Goal: Task Accomplishment & Management: Use online tool/utility

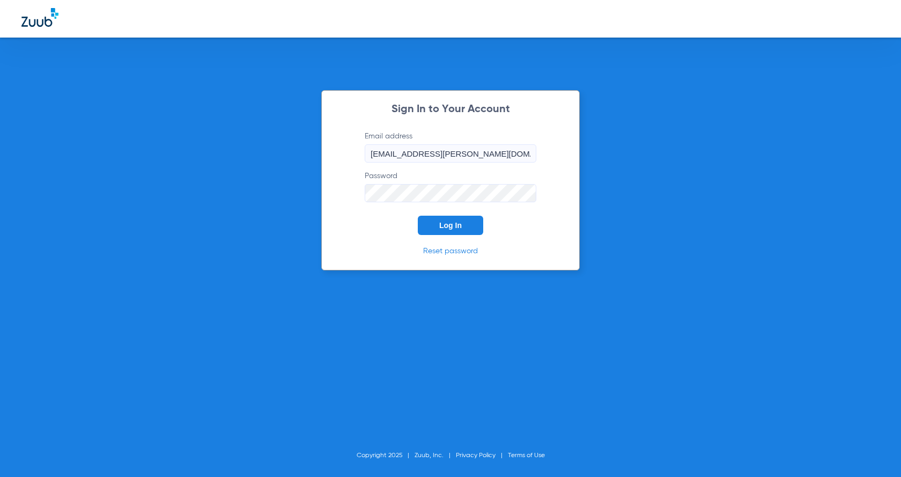
click at [450, 224] on span "Log In" at bounding box center [450, 225] width 23 height 9
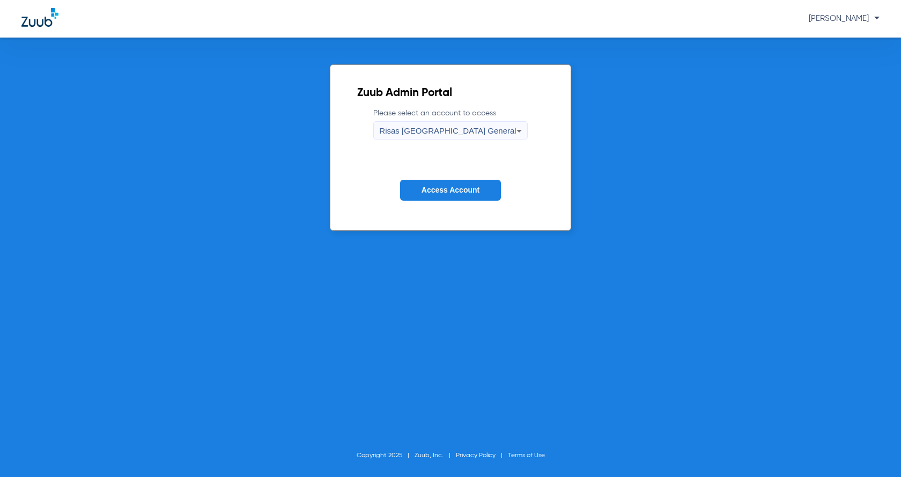
click at [436, 194] on span "Access Account" at bounding box center [451, 190] width 58 height 9
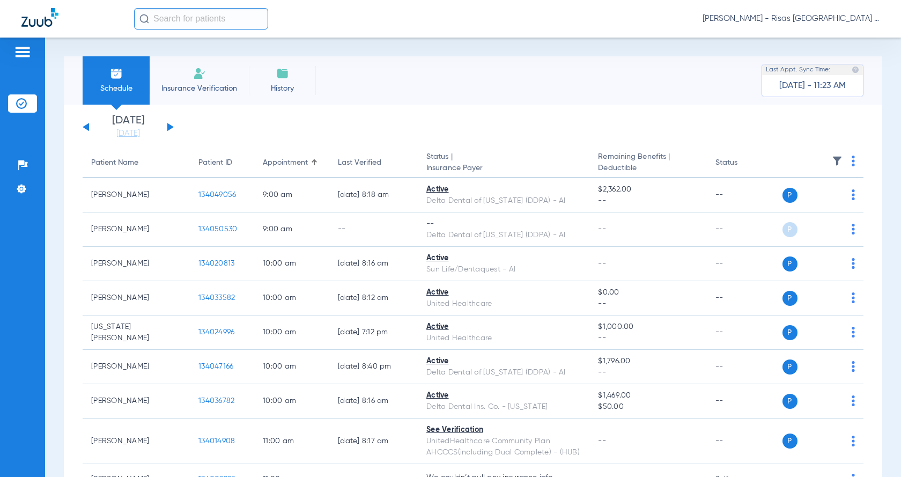
click at [173, 84] on span "Insurance Verification" at bounding box center [199, 88] width 83 height 11
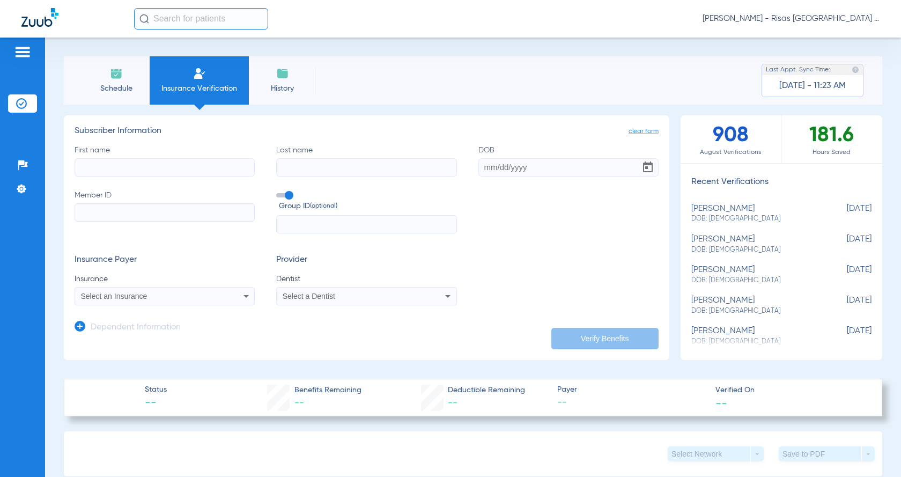
click at [88, 159] on input "First name" at bounding box center [165, 167] width 180 height 18
type input "[PERSON_NAME]"
click at [85, 213] on input "Member ID" at bounding box center [165, 212] width 180 height 18
paste input "939810654"
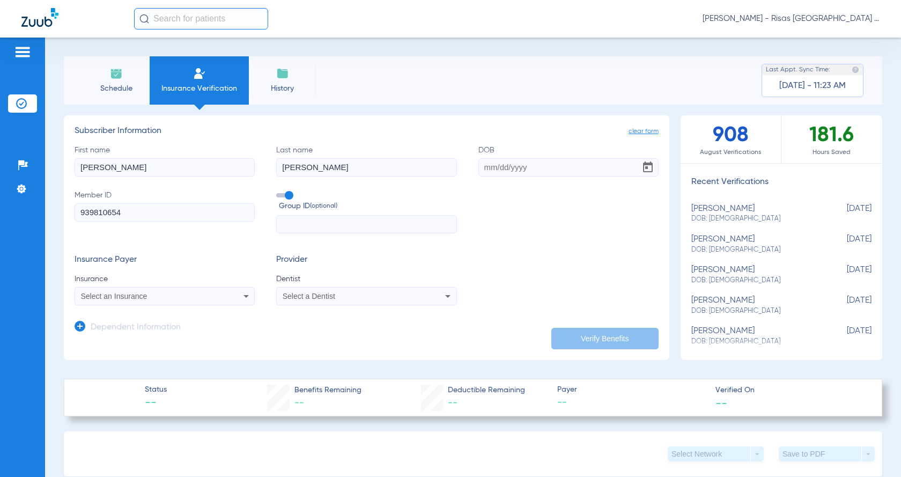
type input "939810654"
click at [491, 164] on input "DOB" at bounding box center [568, 167] width 180 height 18
type input "[DATE]"
click at [191, 294] on div "Select an Insurance" at bounding box center [148, 296] width 135 height 8
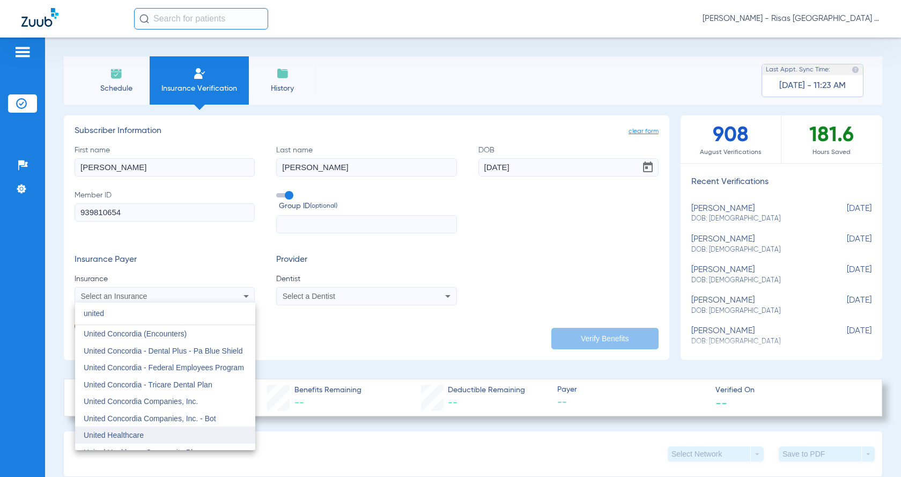
type input "united"
click at [139, 433] on span "United Healthcare" at bounding box center [114, 435] width 60 height 9
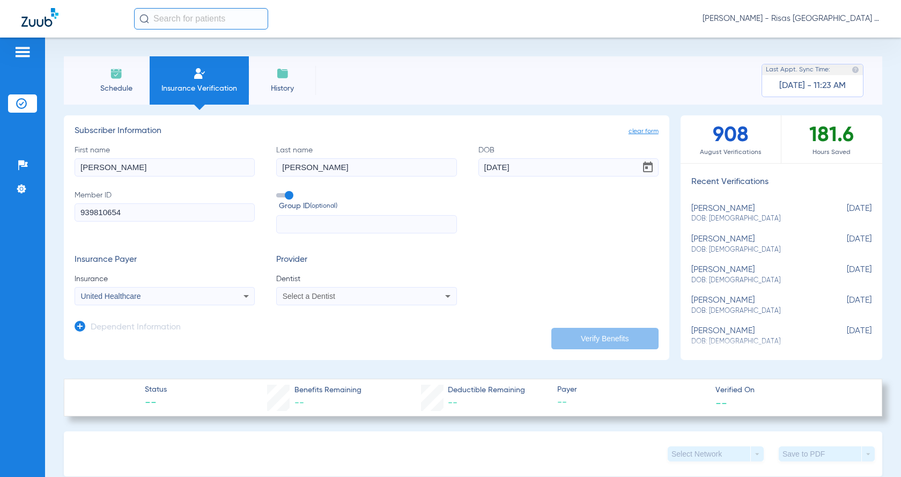
click at [318, 299] on span "Select a Dentist" at bounding box center [309, 296] width 53 height 9
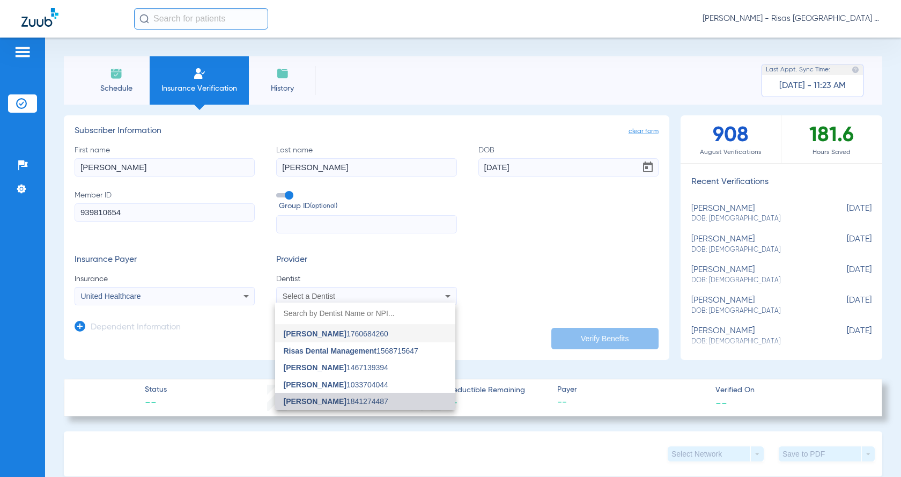
click at [327, 396] on mat-option "[PERSON_NAME] 1841274487" at bounding box center [365, 401] width 180 height 17
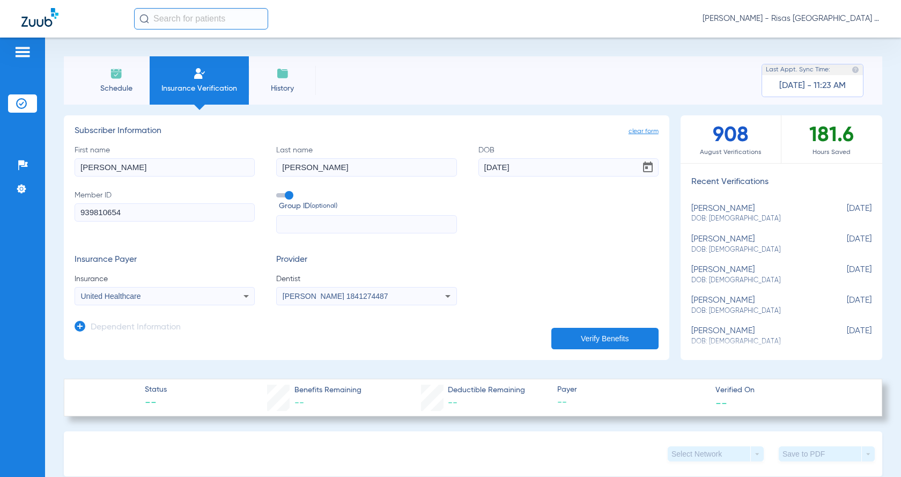
click at [579, 337] on button "Verify Benefits" at bounding box center [604, 338] width 107 height 21
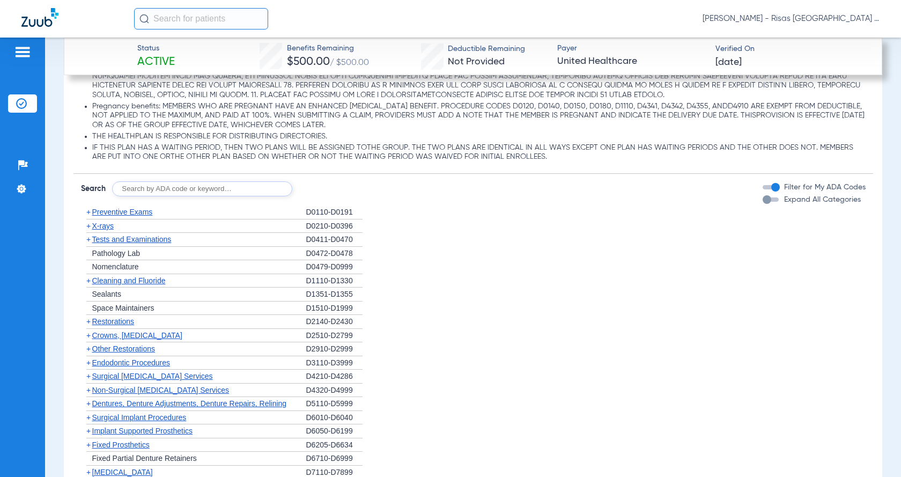
scroll to position [1073, 0]
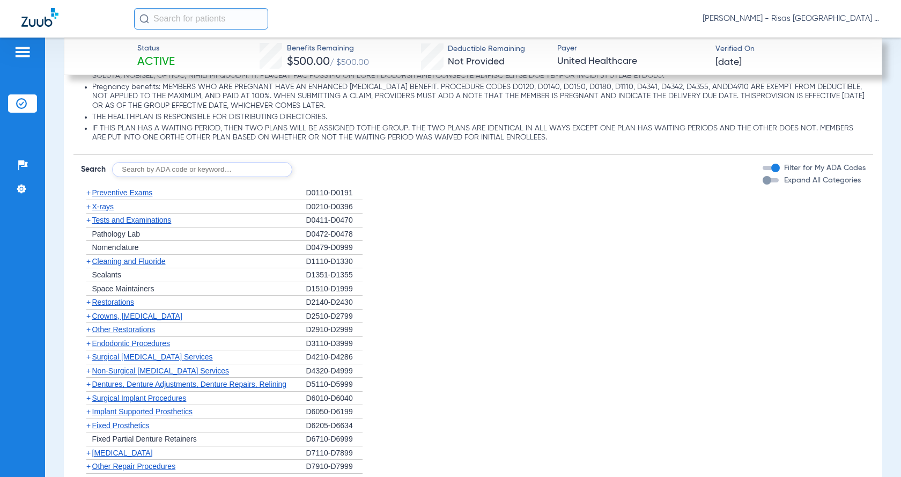
click at [178, 416] on span "Implant Supported Prosthetics" at bounding box center [142, 411] width 101 height 9
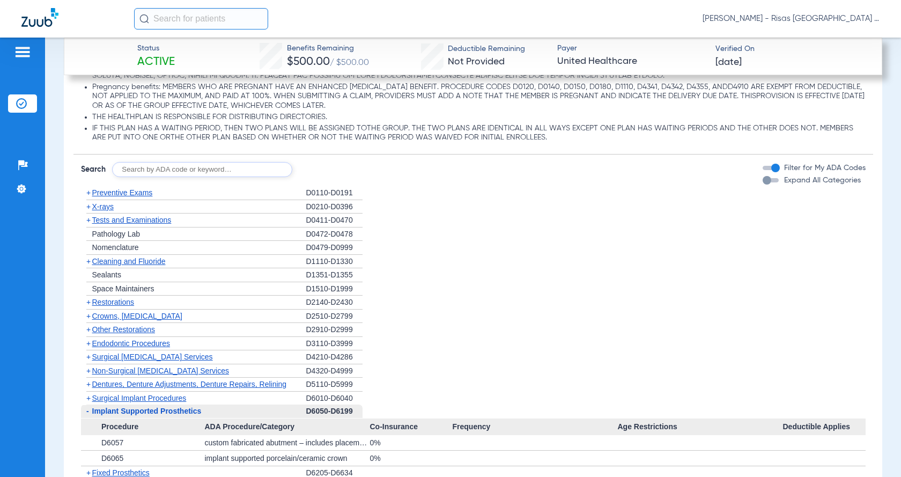
scroll to position [1126, 0]
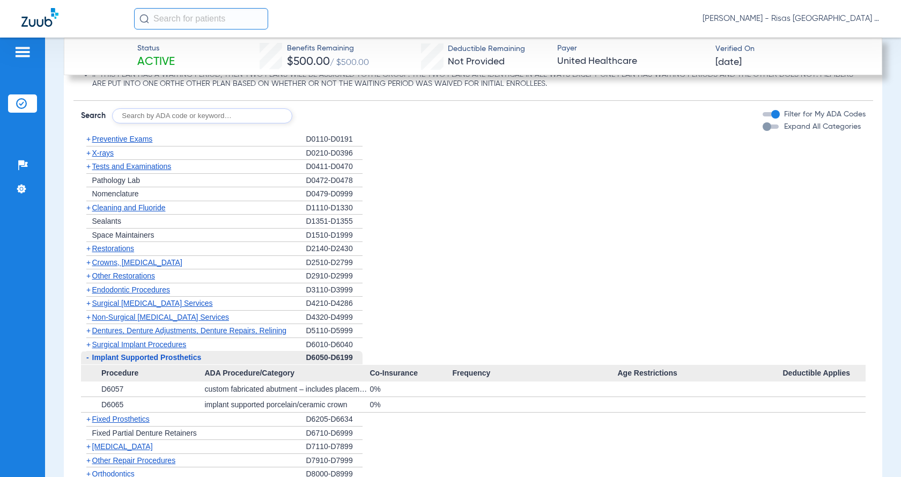
click at [183, 349] on span "Surgical Implant Procedures" at bounding box center [139, 344] width 94 height 9
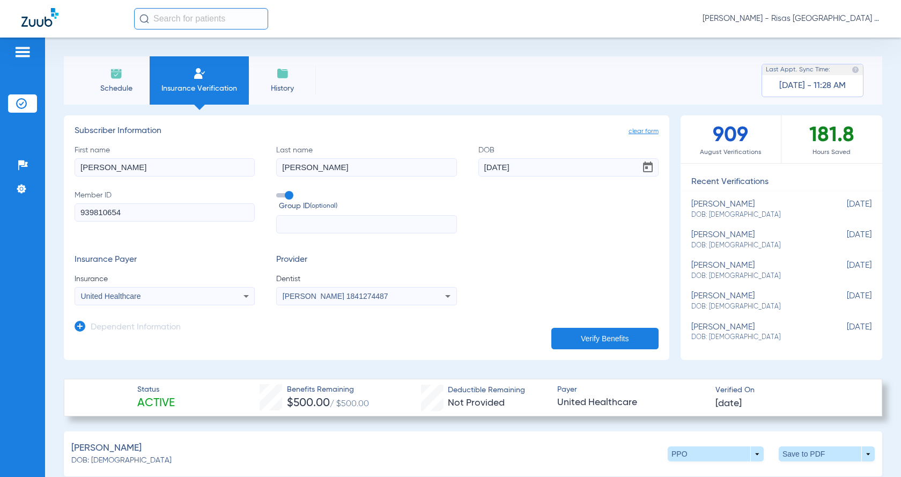
scroll to position [54, 0]
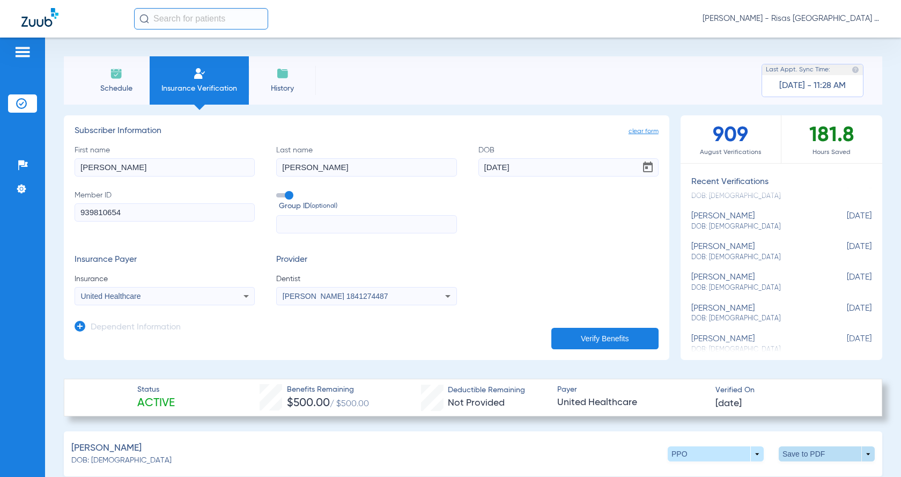
click at [788, 451] on span at bounding box center [827, 453] width 96 height 15
drag, startPoint x: 727, startPoint y: 435, endPoint x: 604, endPoint y: 359, distance: 144.7
click at [727, 434] on span "Save to PDF" at bounding box center [738, 434] width 42 height 8
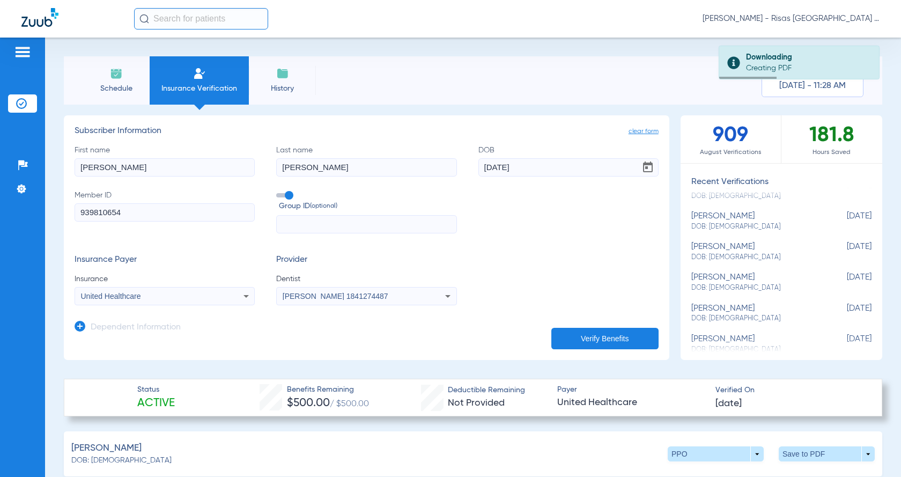
click at [526, 244] on form "First name [PERSON_NAME] Last name [PERSON_NAME] [DEMOGRAPHIC_DATA] Member ID 9…" at bounding box center [367, 225] width 584 height 161
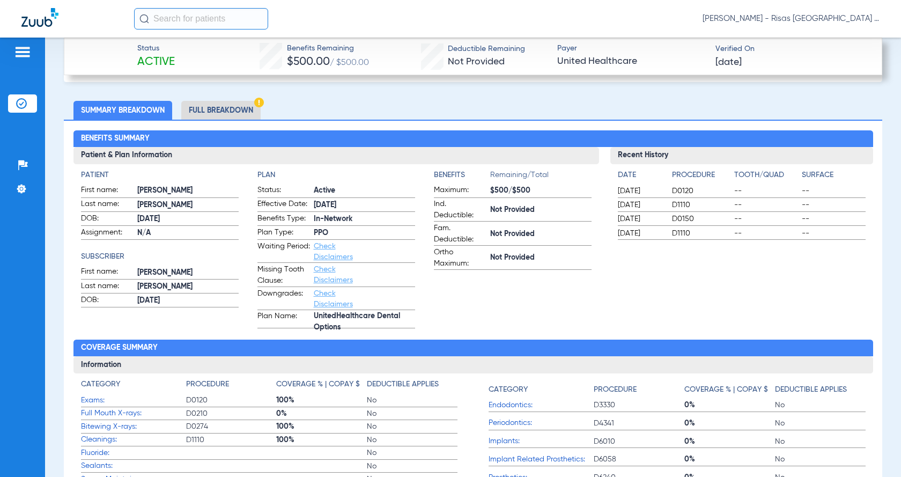
scroll to position [375, 0]
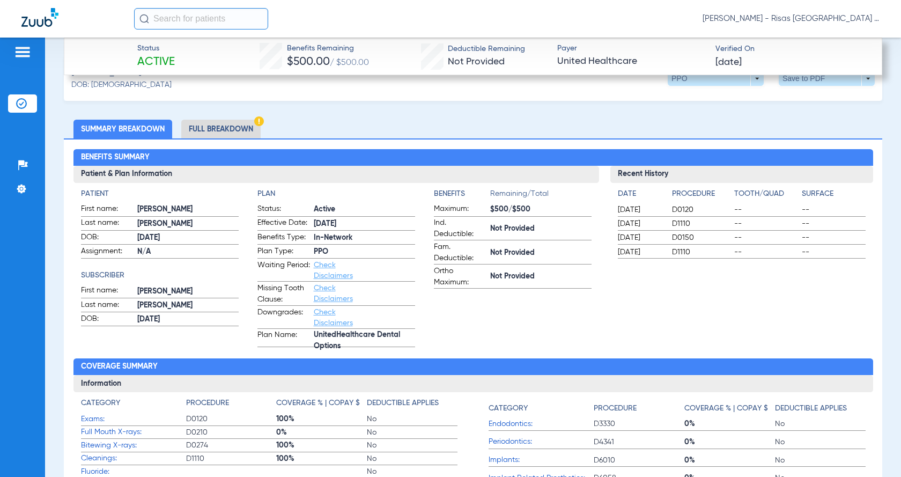
click at [233, 128] on li "Full Breakdown" at bounding box center [220, 129] width 79 height 19
